Goal: Information Seeking & Learning: Learn about a topic

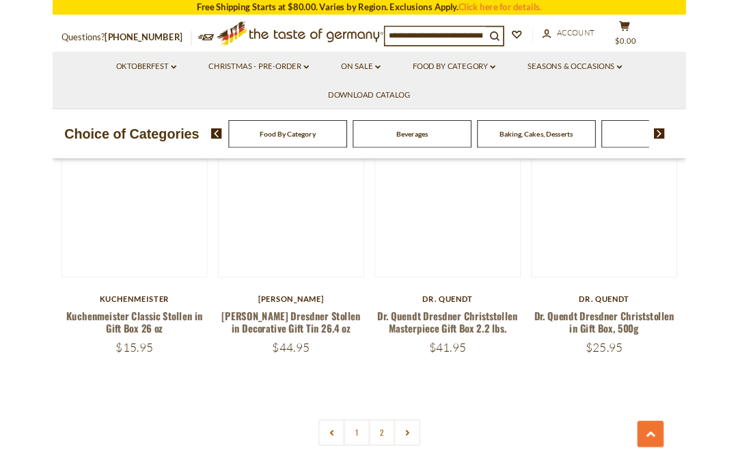
scroll to position [2884, 0]
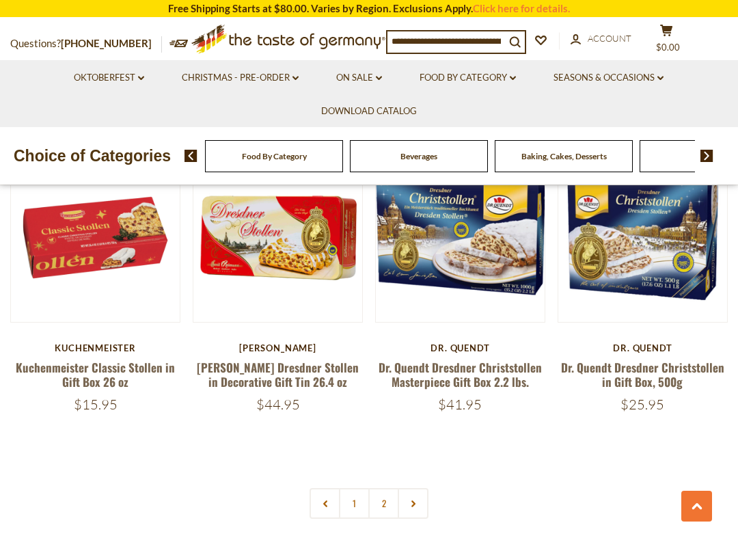
click at [427, 462] on link at bounding box center [413, 503] width 31 height 31
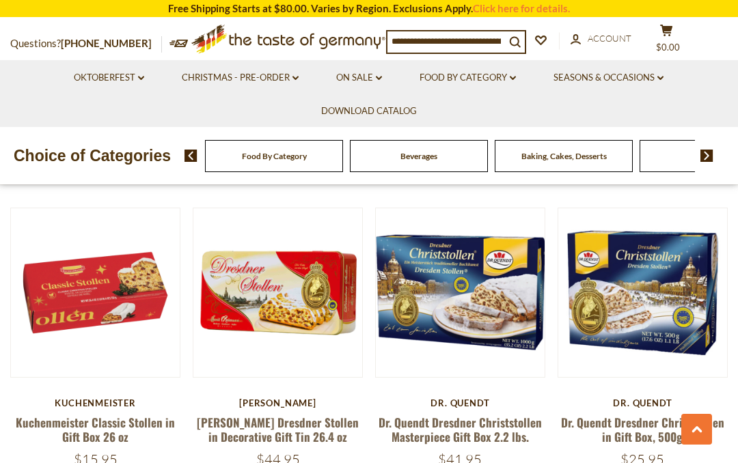
scroll to position [2828, 0]
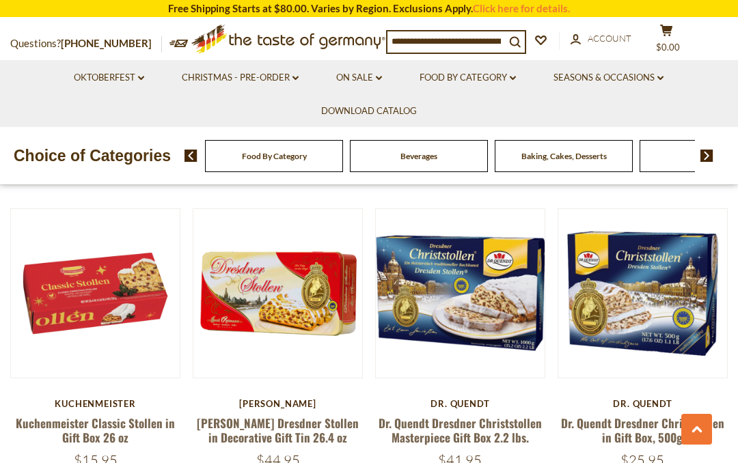
click at [670, 91] on button "Quick View" at bounding box center [642, 75] width 92 height 31
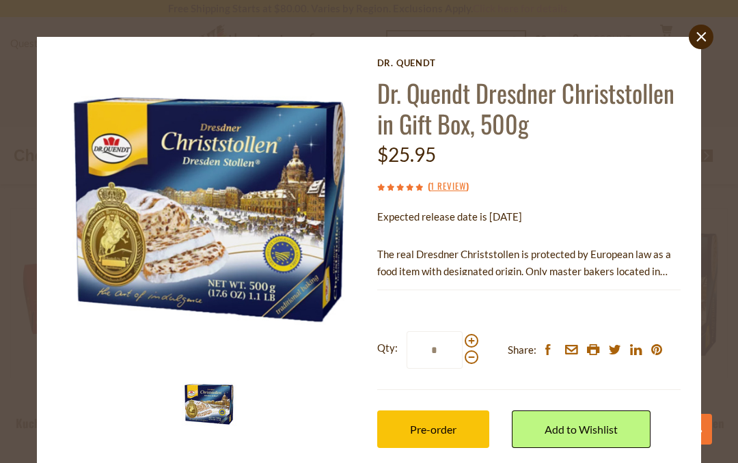
click at [107, 202] on img at bounding box center [209, 209] width 304 height 304
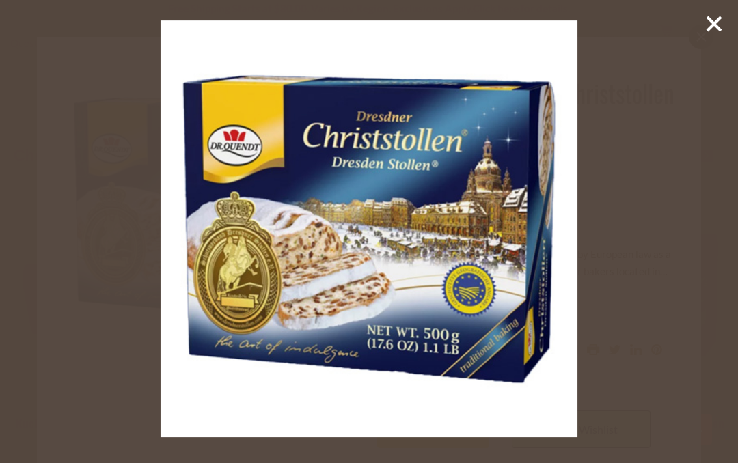
click at [717, 27] on line at bounding box center [714, 24] width 14 height 14
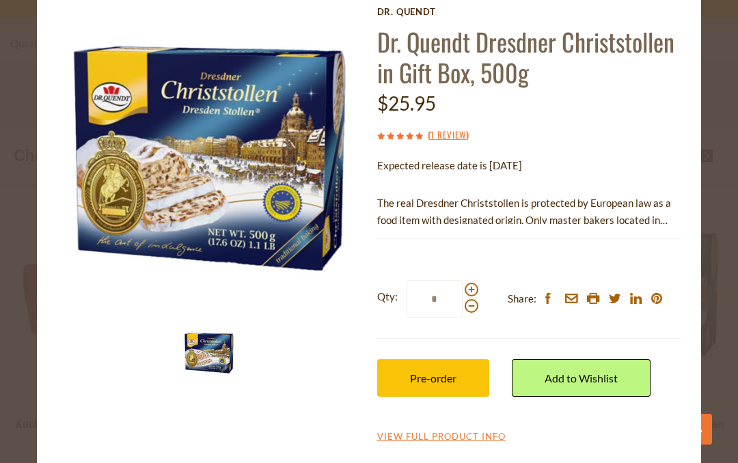
scroll to position [51, 0]
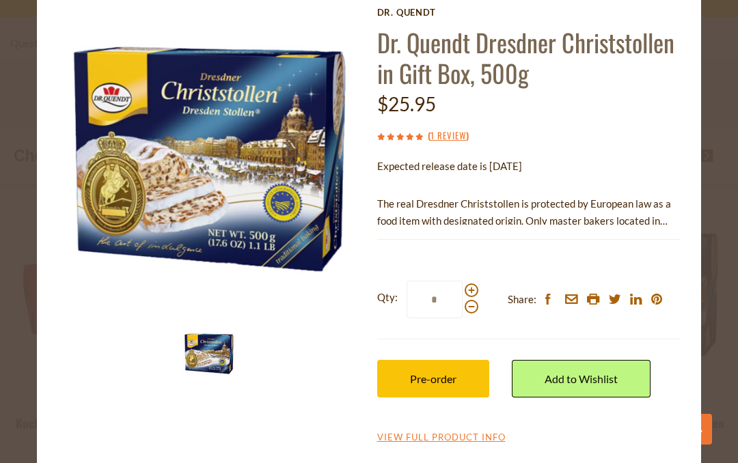
click at [454, 139] on link "1 Review" at bounding box center [448, 135] width 36 height 15
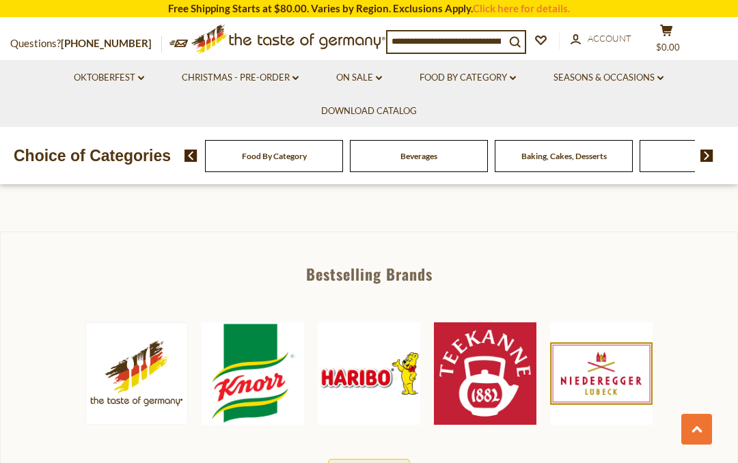
scroll to position [516, 0]
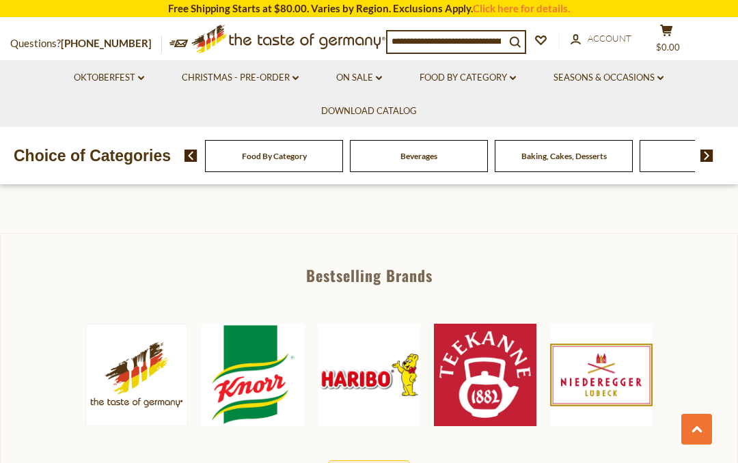
click at [92, 72] on link "Oktoberfest dropdown_arrow" at bounding box center [109, 77] width 70 height 15
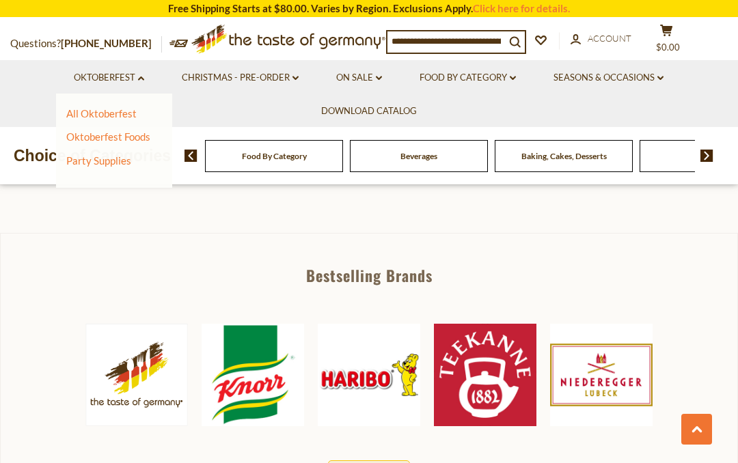
click at [78, 117] on link "All Oktoberfest" at bounding box center [101, 113] width 70 height 12
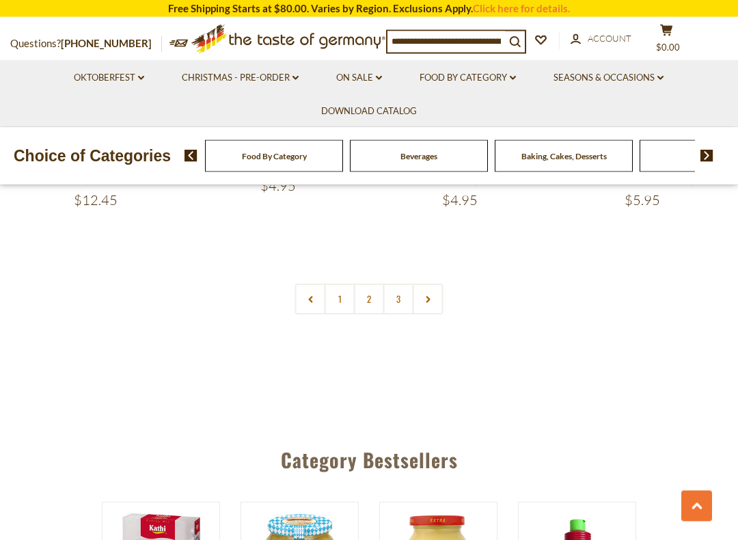
scroll to position [3139, 0]
click at [372, 288] on link "2" at bounding box center [369, 298] width 31 height 31
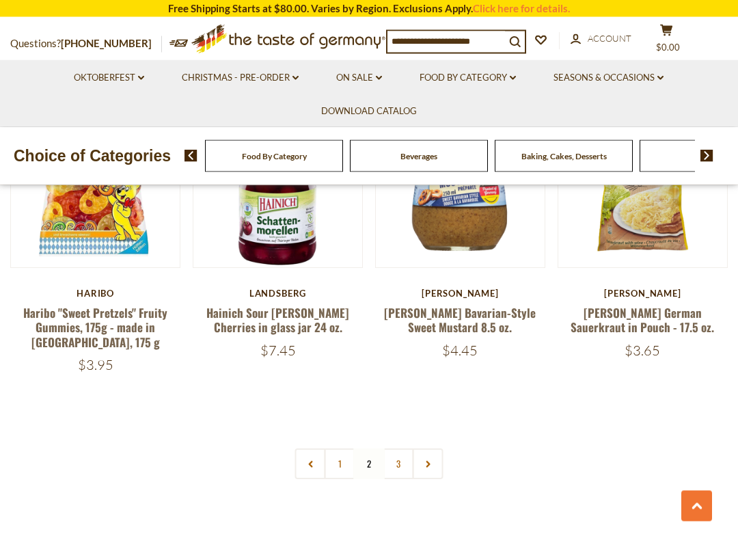
scroll to position [2921, 0]
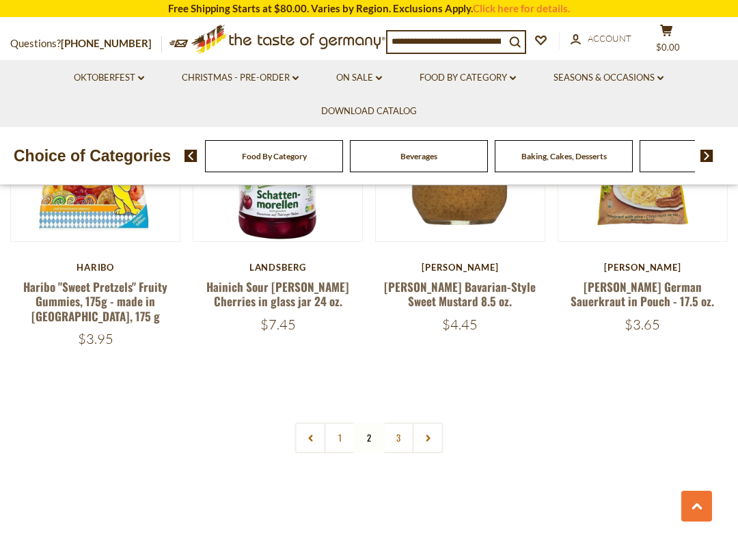
click at [436, 434] on link at bounding box center [428, 437] width 31 height 31
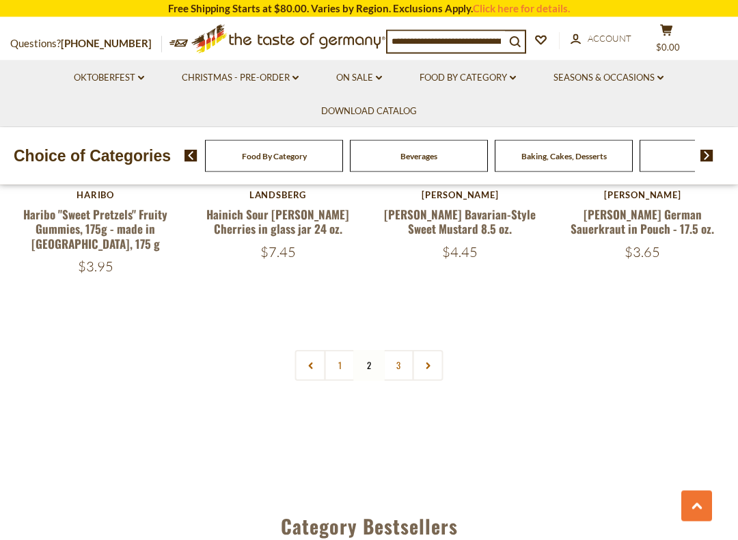
scroll to position [3010, 0]
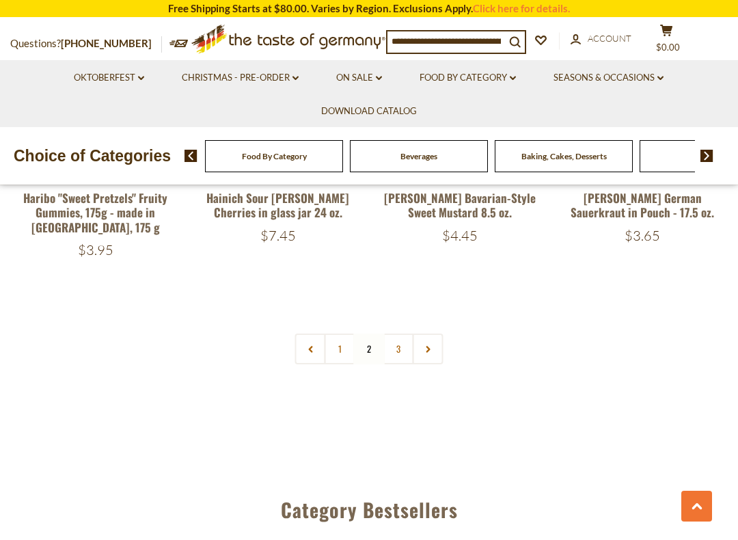
click at [403, 343] on link "3" at bounding box center [398, 348] width 31 height 31
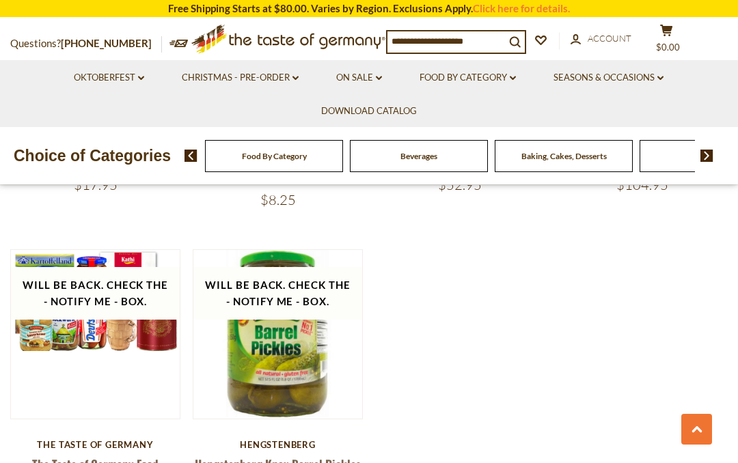
scroll to position [2167, 0]
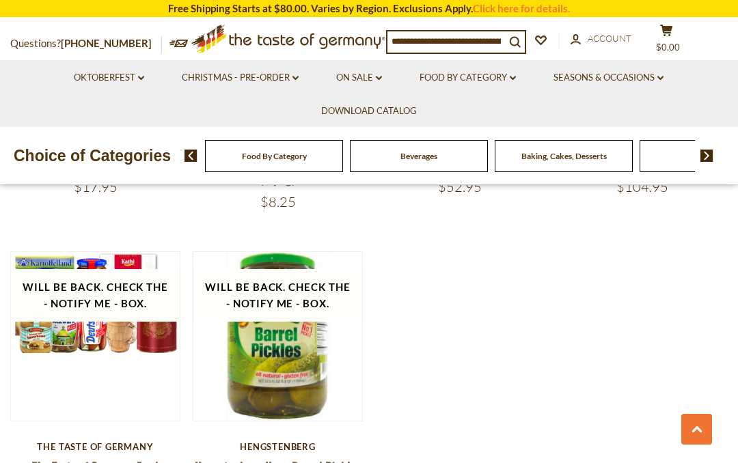
click at [206, 58] on icon ".st0{fill:#EDD300;} .st1{fill:#D33E21;}" at bounding box center [288, 39] width 194 height 42
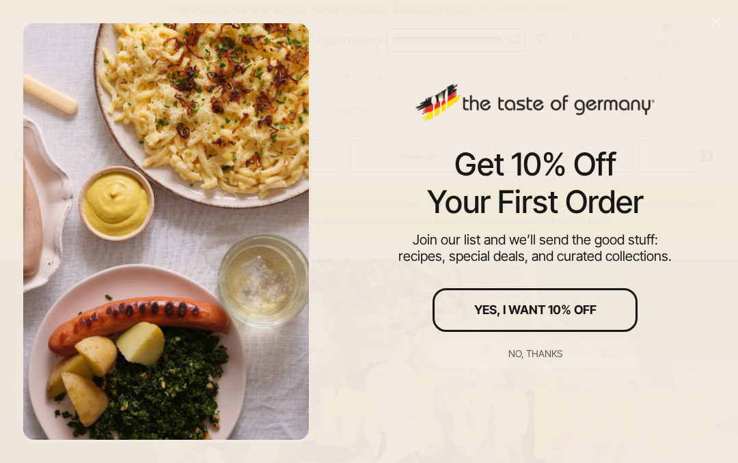
click at [551, 349] on div "No, thanks" at bounding box center [535, 354] width 54 height 10
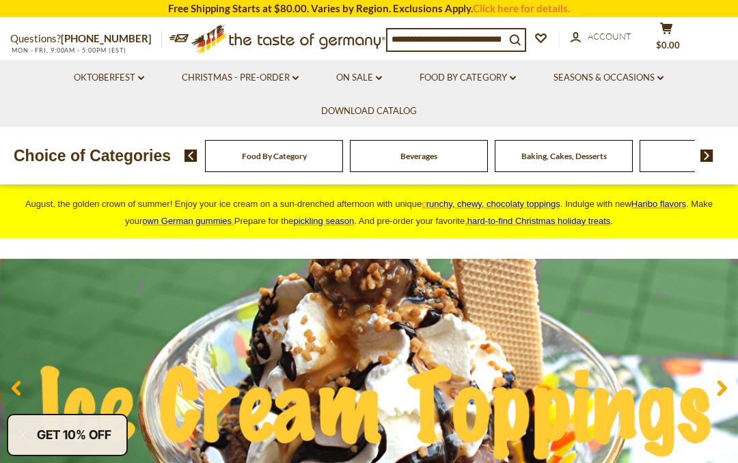
click at [303, 72] on li "Christmas - PRE-ORDER dropdown_arrow All Christmas - PRE-ORDER Christmas Cookie…" at bounding box center [240, 76] width 152 height 33
click at [275, 74] on link "Christmas - PRE-ORDER dropdown_arrow" at bounding box center [240, 77] width 117 height 15
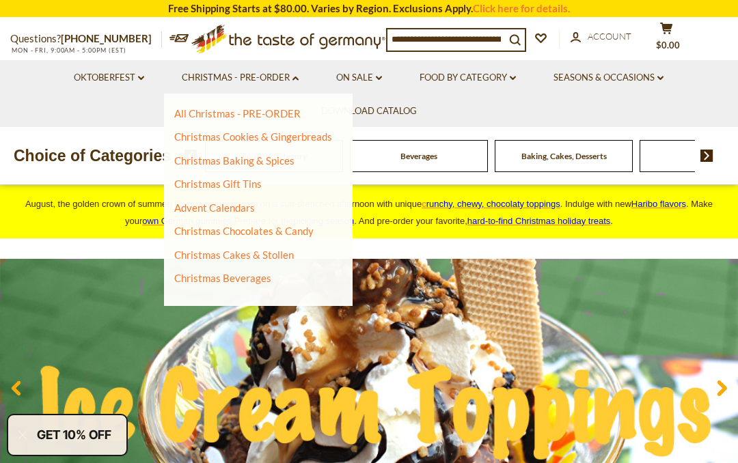
click at [295, 114] on link "All Christmas - PRE-ORDER" at bounding box center [237, 113] width 126 height 12
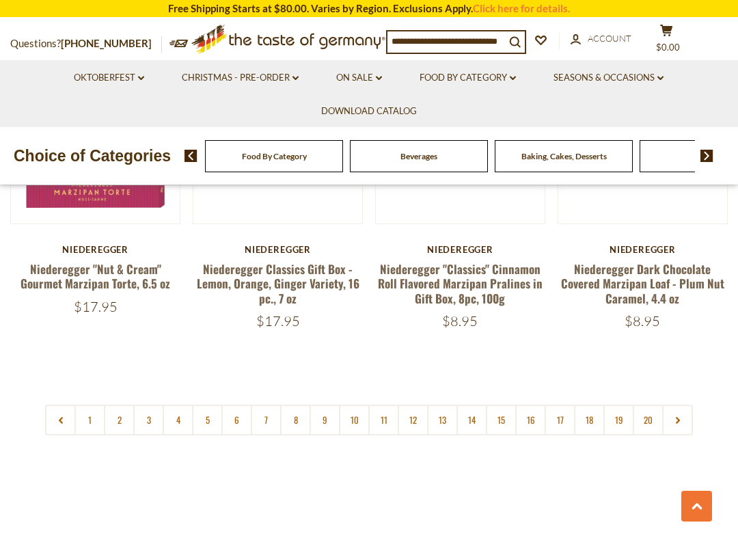
scroll to position [3055, 0]
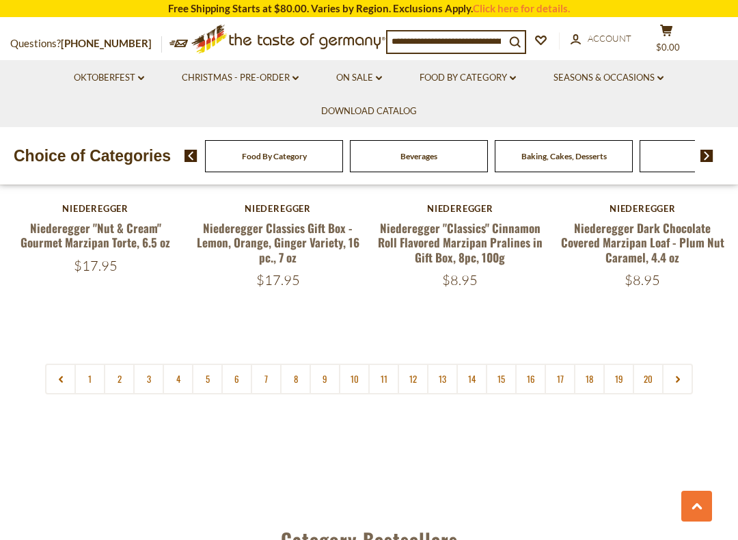
click at [115, 363] on link "2" at bounding box center [119, 378] width 31 height 31
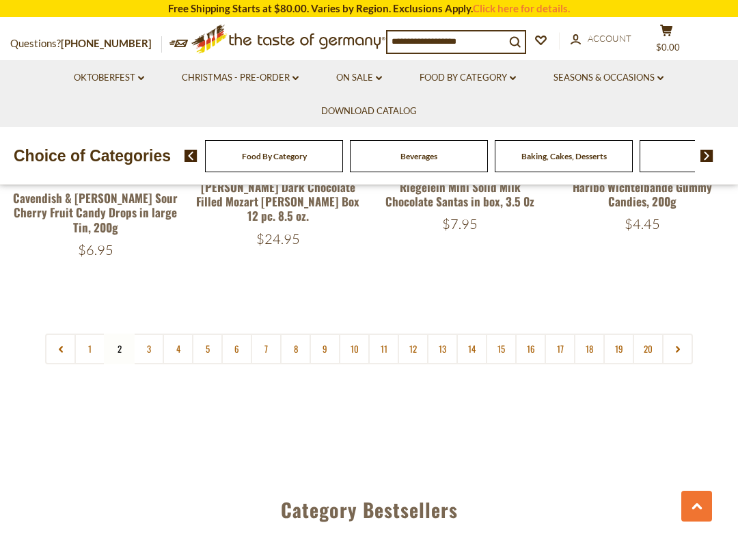
scroll to position [3091, 0]
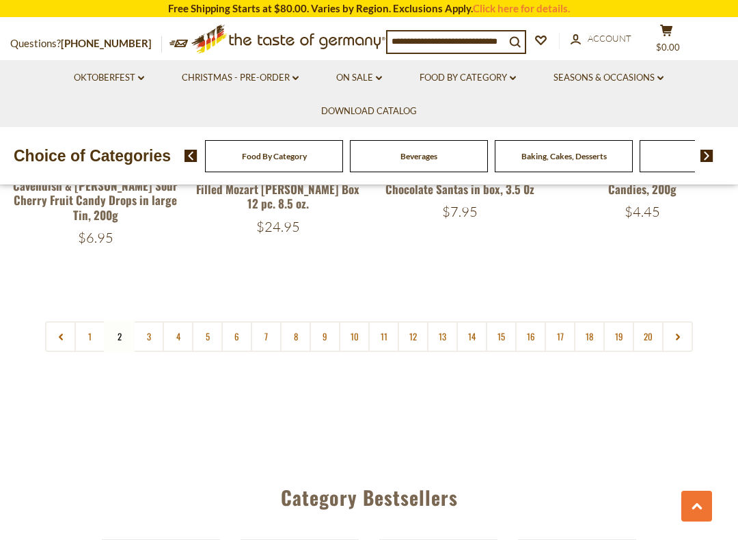
click at [144, 321] on link "3" at bounding box center [148, 336] width 31 height 31
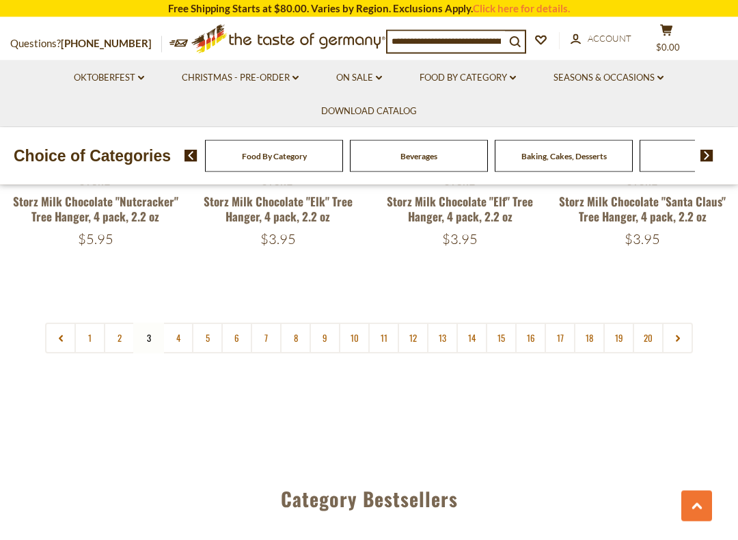
scroll to position [3038, 0]
click at [185, 322] on link "4" at bounding box center [178, 337] width 31 height 31
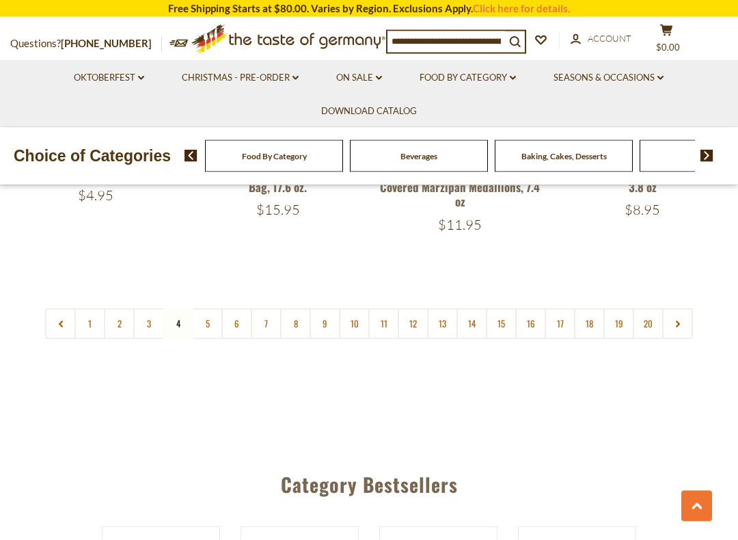
scroll to position [3100, 0]
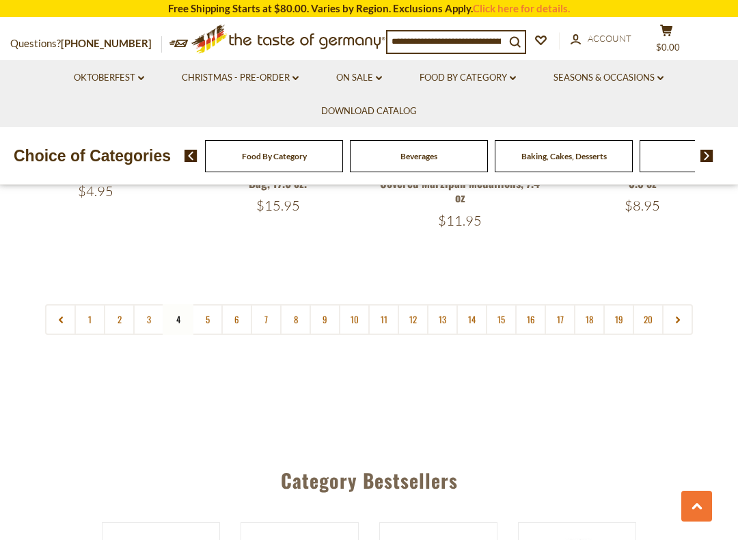
click at [212, 304] on link "5" at bounding box center [207, 319] width 31 height 31
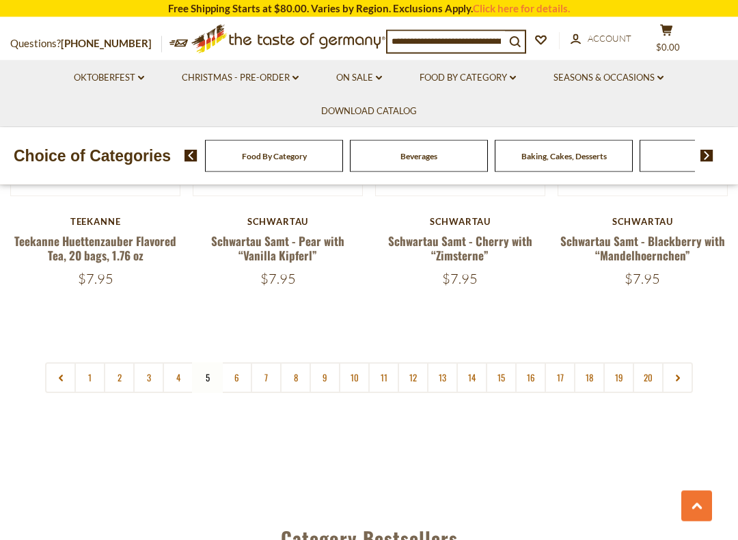
scroll to position [3025, 0]
click at [232, 365] on link "6" at bounding box center [236, 377] width 31 height 31
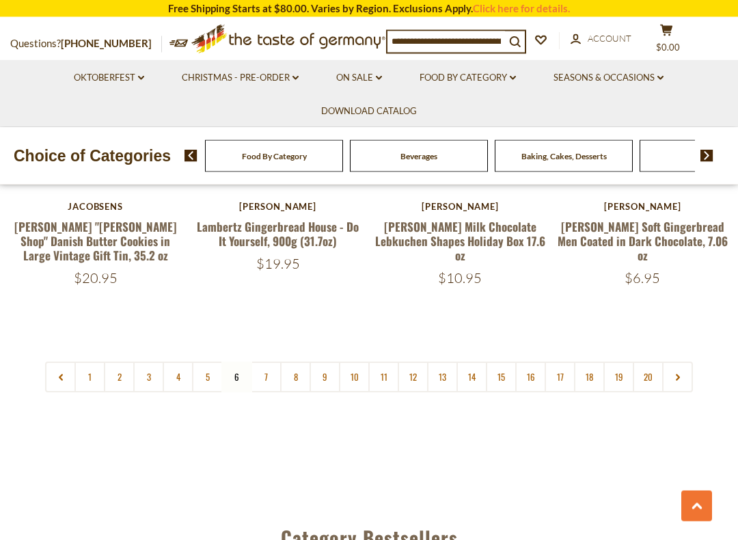
scroll to position [3030, 0]
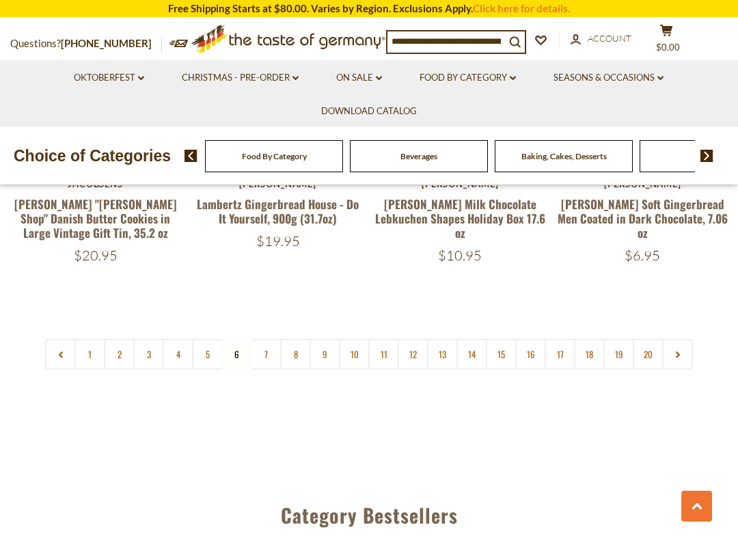
click at [264, 339] on link "7" at bounding box center [266, 354] width 31 height 31
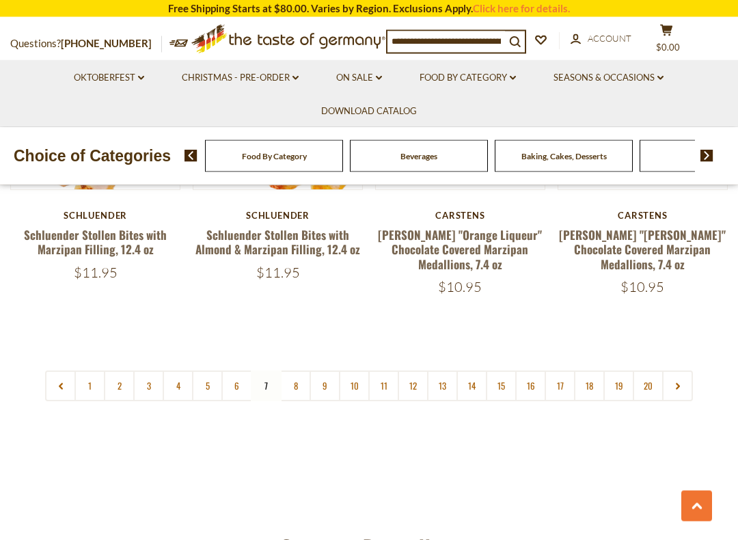
scroll to position [3031, 0]
click at [296, 370] on link "8" at bounding box center [295, 385] width 31 height 31
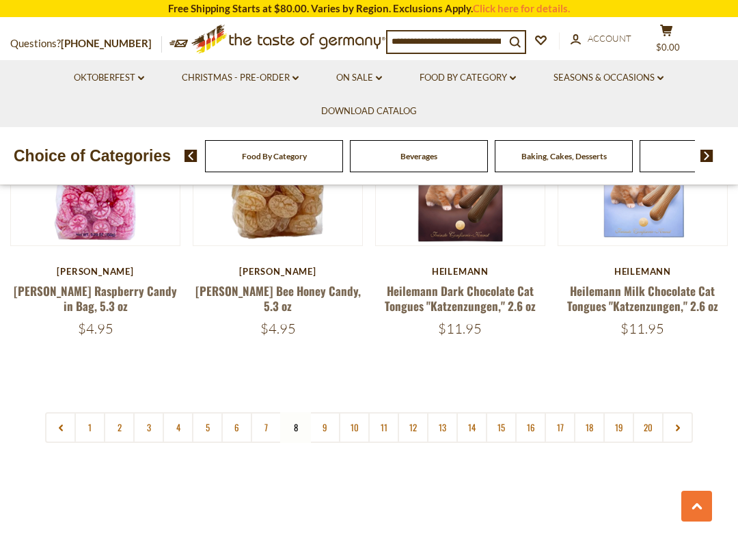
scroll to position [2972, 0]
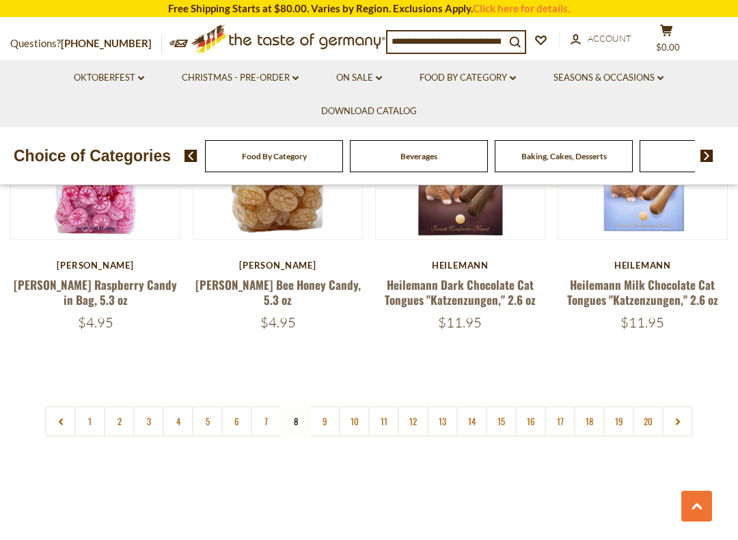
click at [326, 406] on link "9" at bounding box center [324, 421] width 31 height 31
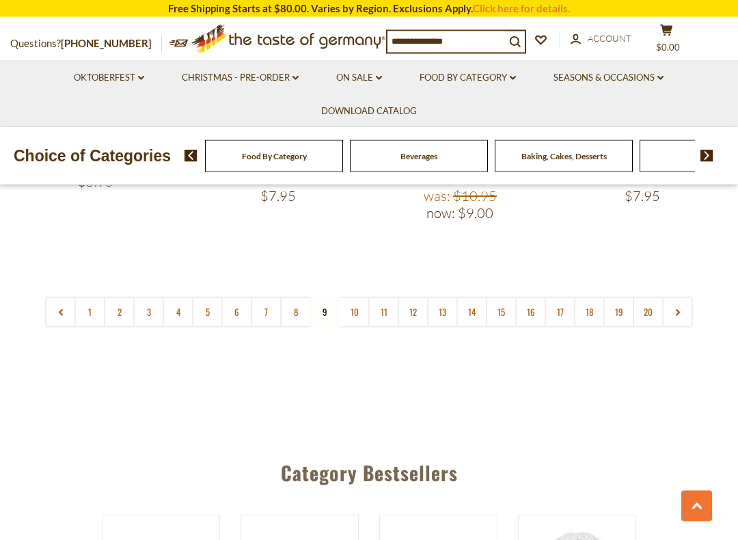
scroll to position [3147, 0]
click at [352, 296] on link "10" at bounding box center [354, 311] width 31 height 31
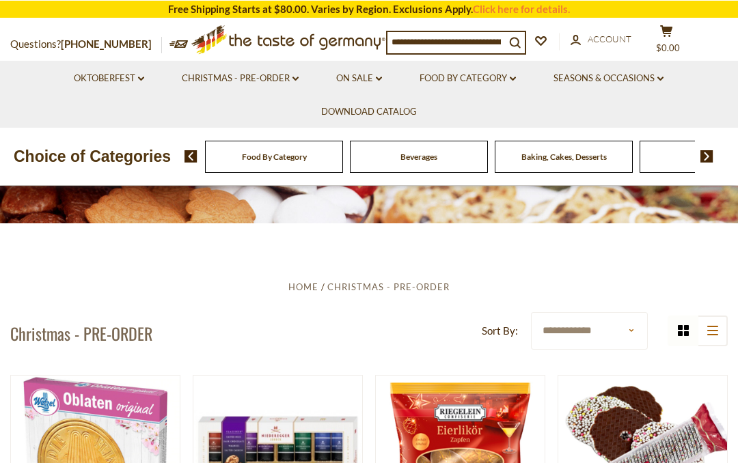
scroll to position [145, 0]
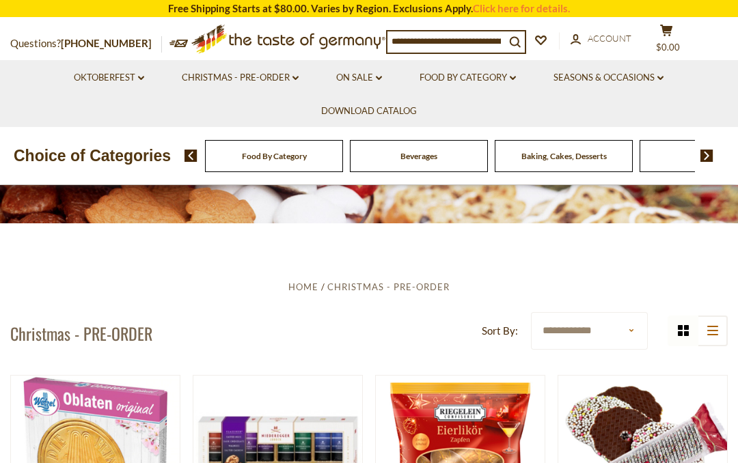
click at [505, 76] on link "Food By Category dropdown_arrow" at bounding box center [467, 77] width 96 height 15
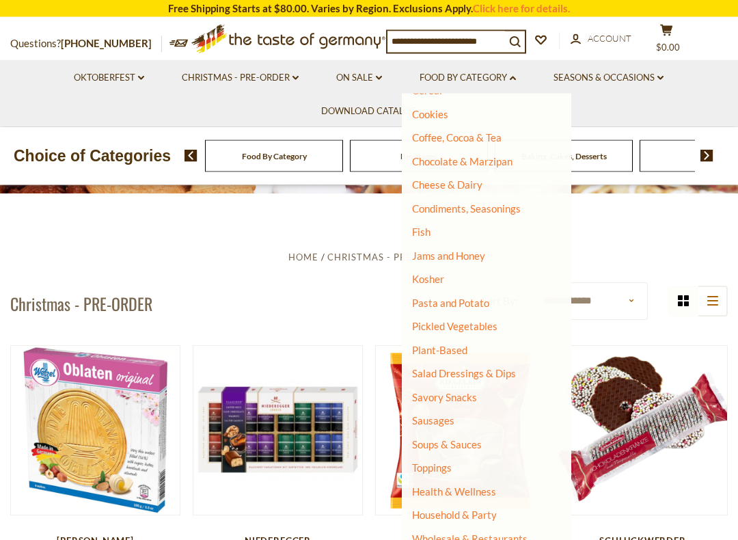
scroll to position [177, 0]
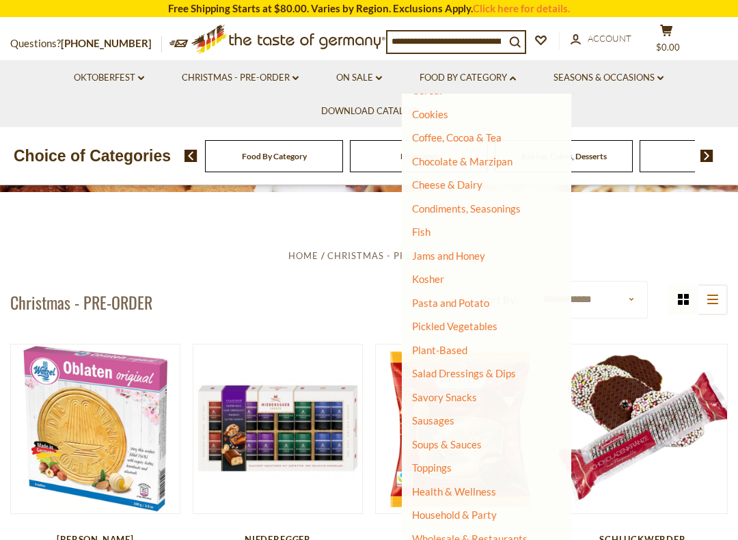
click at [479, 438] on link "Soups & Sauces" at bounding box center [447, 444] width 70 height 12
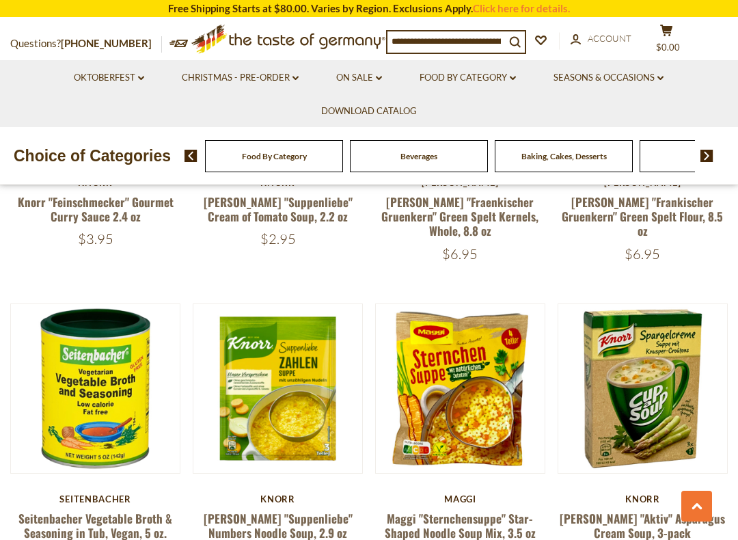
scroll to position [2615, 0]
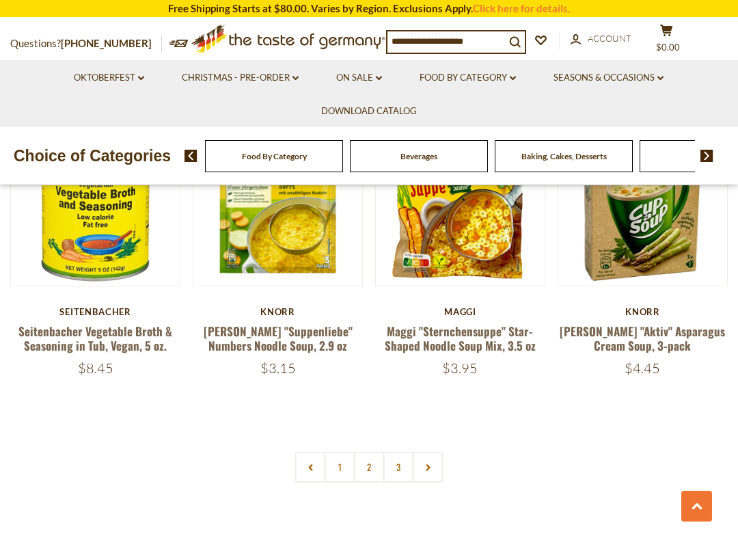
click at [383, 451] on link "3" at bounding box center [398, 466] width 31 height 31
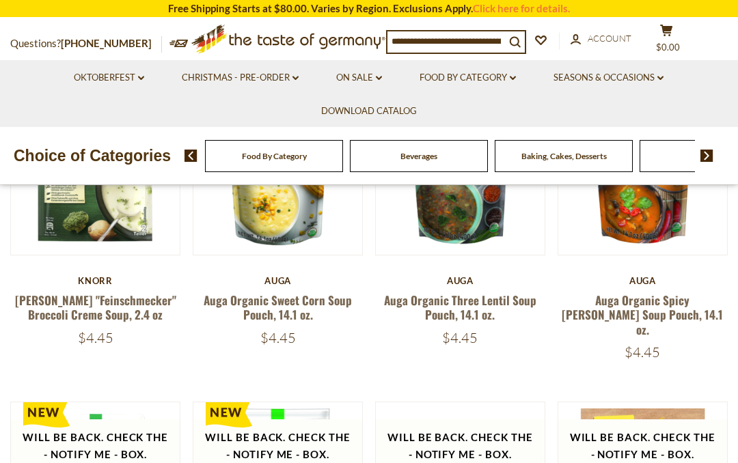
scroll to position [139, 0]
